Goal: Navigation & Orientation: Find specific page/section

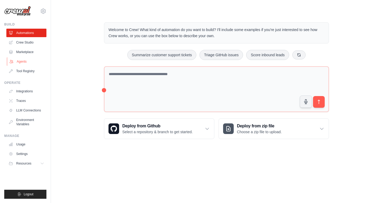
click at [28, 63] on link "Agents" at bounding box center [27, 61] width 40 height 8
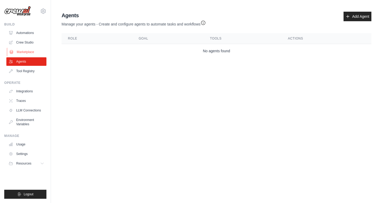
click at [30, 52] on link "Marketplace" at bounding box center [27, 52] width 40 height 8
